Goal: Task Accomplishment & Management: Use online tool/utility

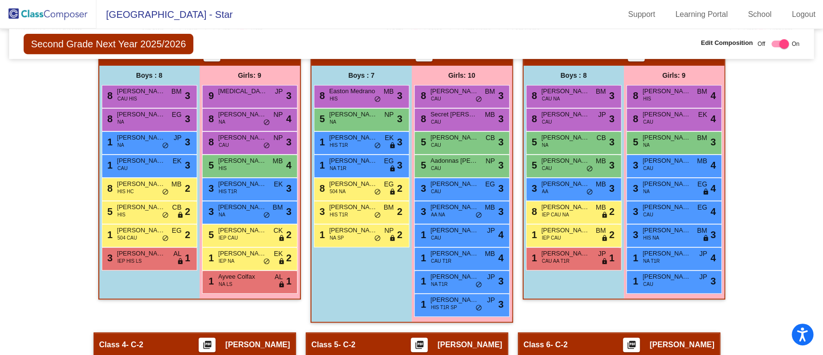
scroll to position [257, 0]
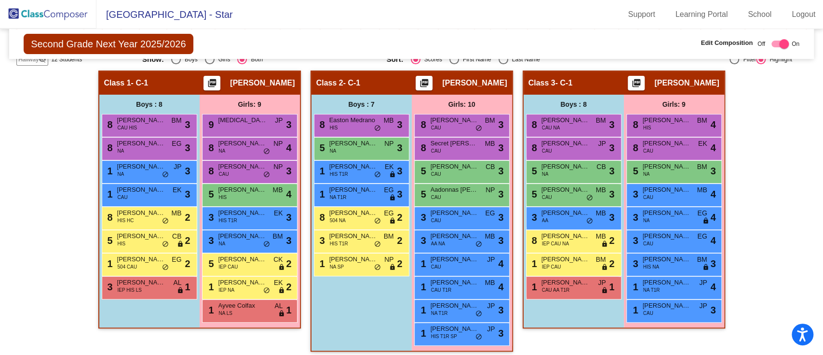
click at [64, 17] on img at bounding box center [48, 14] width 96 height 28
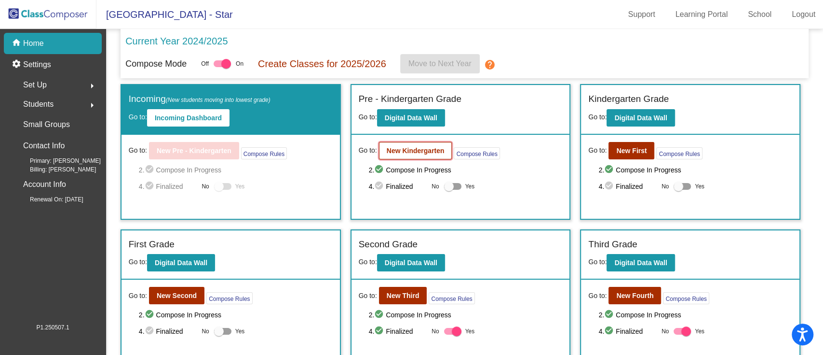
click at [433, 147] on b "New Kindergarten" at bounding box center [416, 151] width 58 height 8
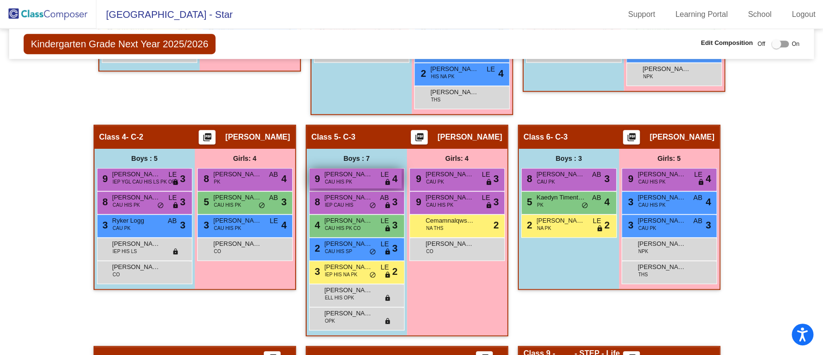
scroll to position [450, 0]
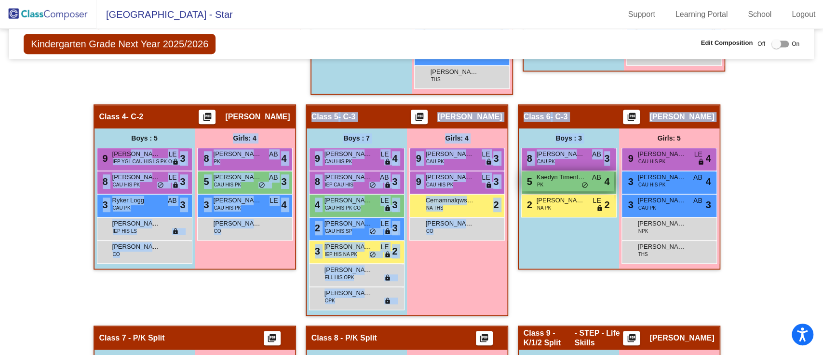
drag, startPoint x: 124, startPoint y: 154, endPoint x: 525, endPoint y: 176, distance: 401.5
click at [525, 176] on div "Hallway - Hallway Class picture_as_pdf Add Student First Name Last Name Student…" at bounding box center [411, 269] width 791 height 727
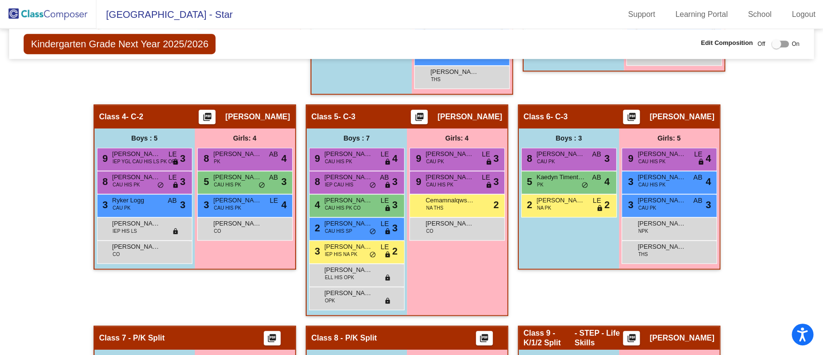
click at [157, 110] on div "Class 4 - C-2 picture_as_pdf [PERSON_NAME]" at bounding box center [195, 116] width 201 height 23
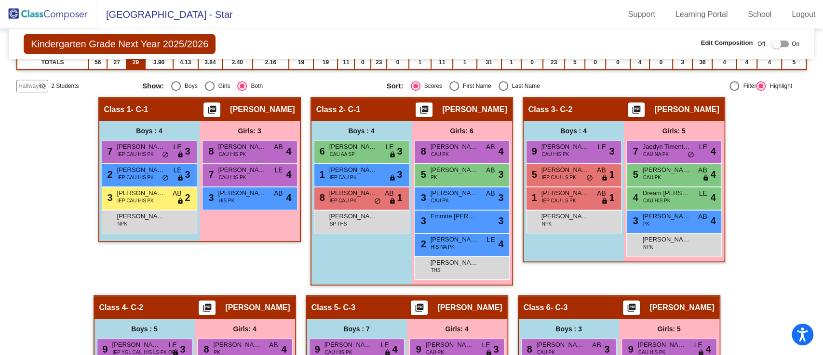
scroll to position [257, 0]
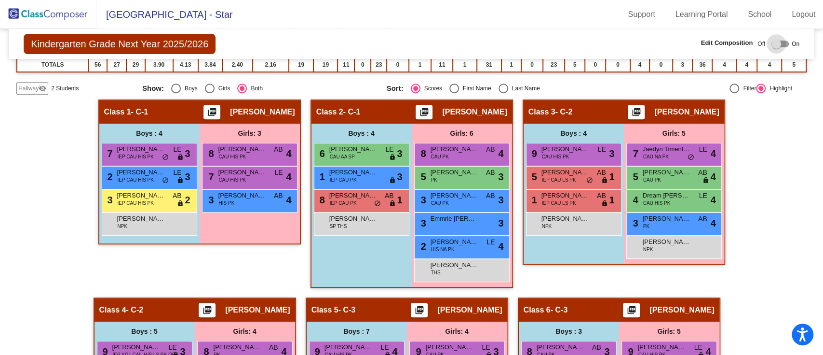
click at [781, 43] on div at bounding box center [780, 44] width 17 height 7
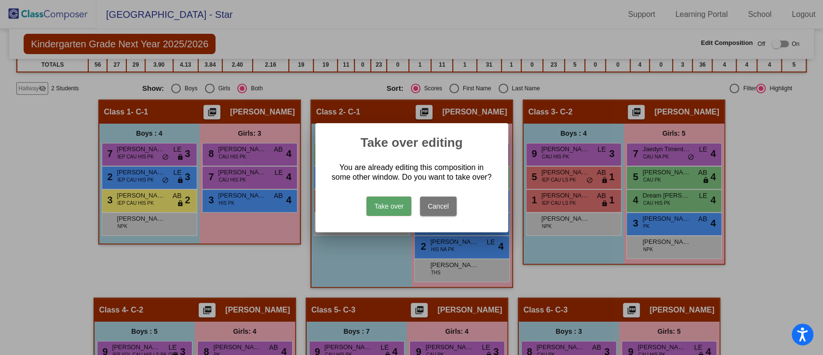
click at [387, 203] on button "Take over" at bounding box center [389, 205] width 45 height 19
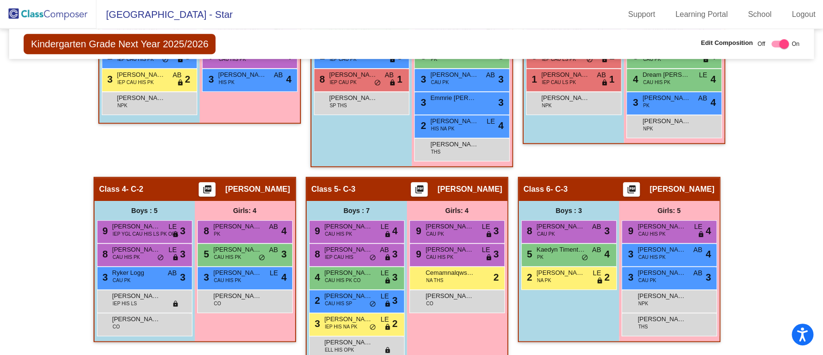
scroll to position [386, 0]
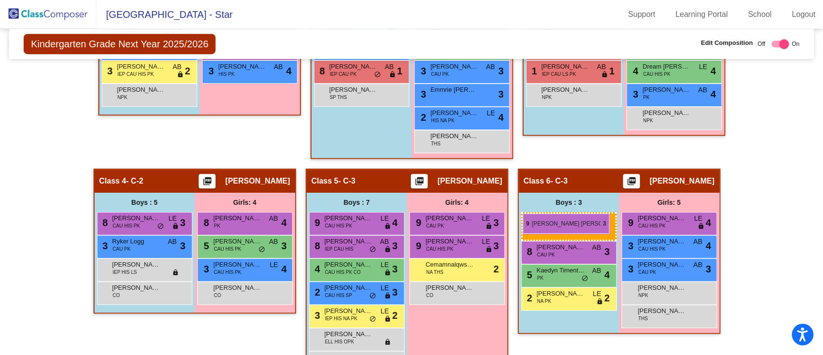
drag, startPoint x: 123, startPoint y: 218, endPoint x: 523, endPoint y: 213, distance: 400.4
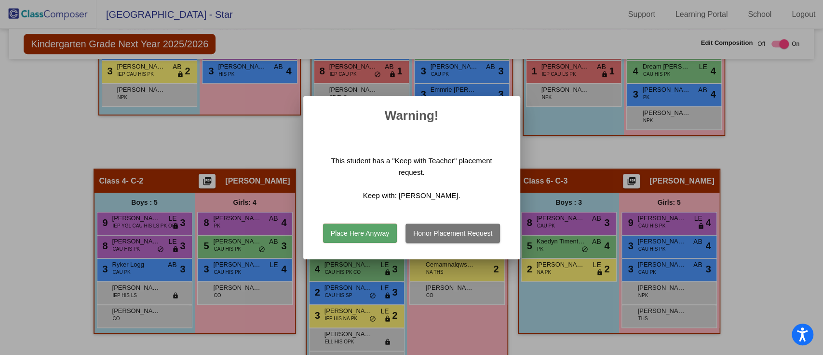
click at [345, 233] on button "Place Here Anyway" at bounding box center [360, 232] width 74 height 19
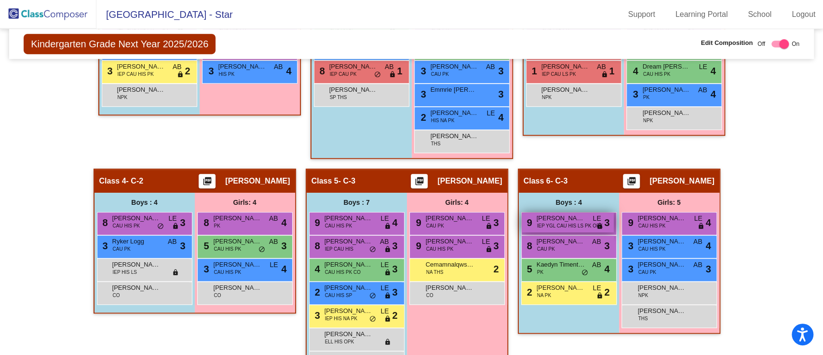
click at [548, 217] on span "[PERSON_NAME] [PERSON_NAME]" at bounding box center [561, 218] width 48 height 10
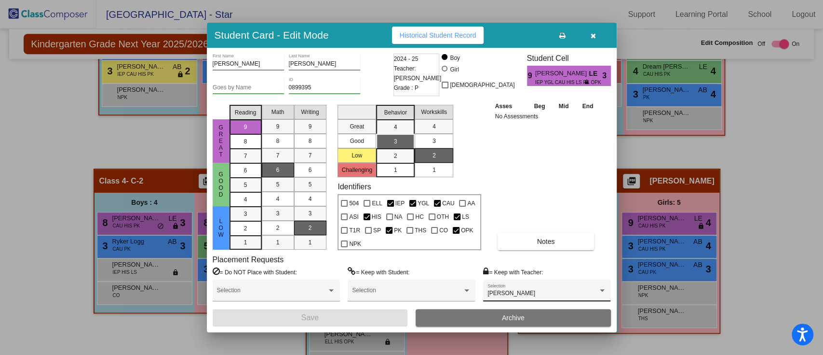
click at [523, 288] on div "[PERSON_NAME] Selection" at bounding box center [547, 292] width 119 height 17
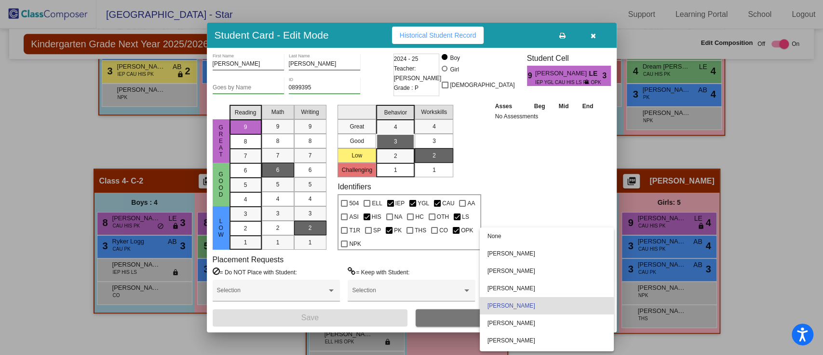
scroll to position [29, 0]
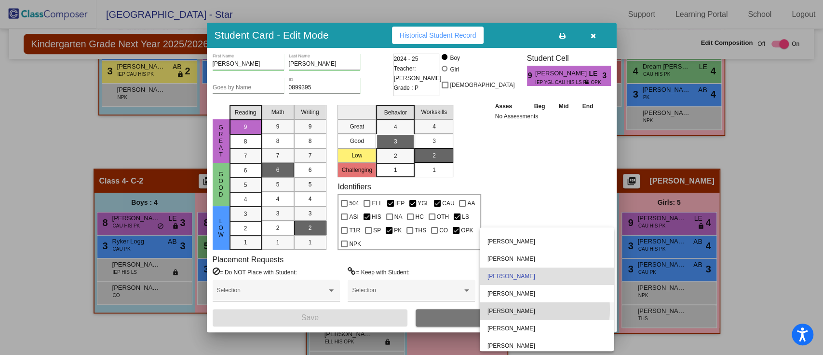
click at [513, 309] on span "[PERSON_NAME]" at bounding box center [547, 310] width 119 height 17
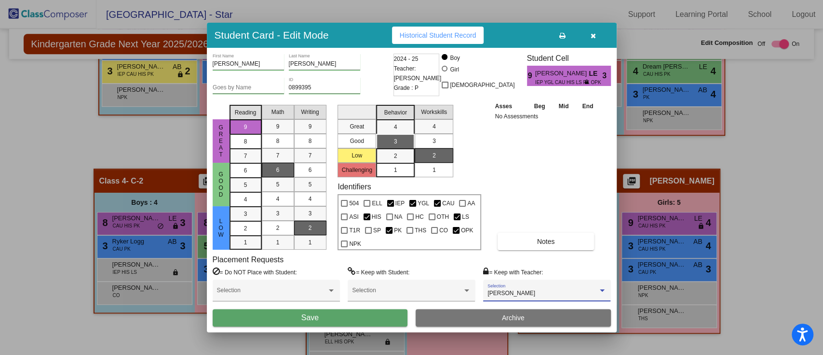
click at [355, 316] on button "Save" at bounding box center [310, 317] width 195 height 17
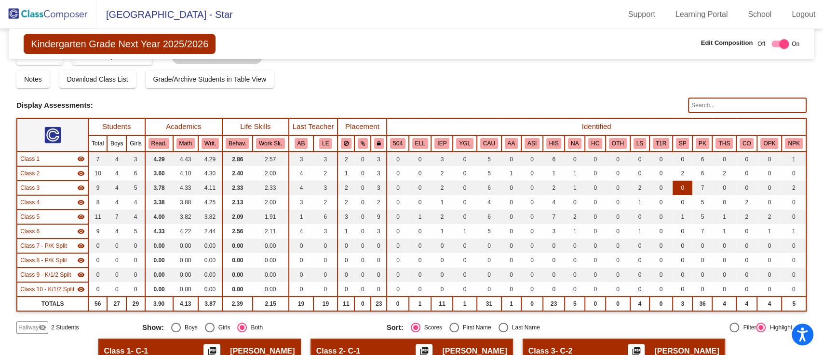
scroll to position [0, 0]
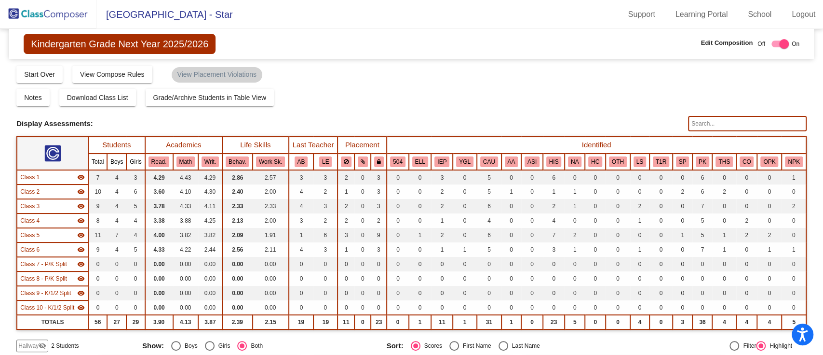
click at [732, 119] on input "text" at bounding box center [747, 123] width 119 height 15
type input "devyn"
drag, startPoint x: 706, startPoint y: 125, endPoint x: 675, endPoint y: 125, distance: 30.9
click at [676, 126] on div "Display Scores for Years: [DATE] - [DATE] [DATE] - [DATE] Display Assessments: …" at bounding box center [411, 123] width 791 height 15
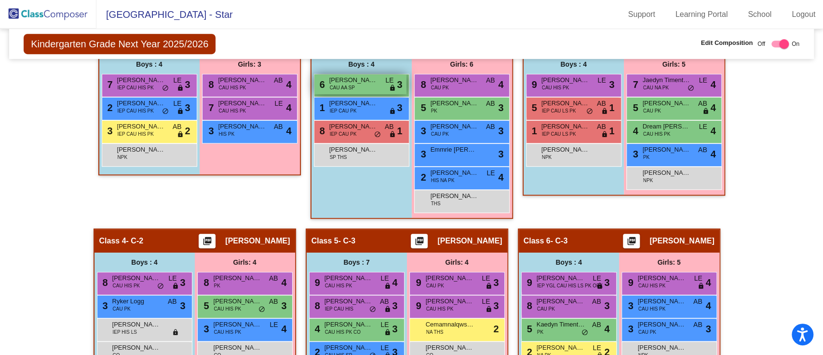
scroll to position [386, 0]
